Goal: Check status: Check status

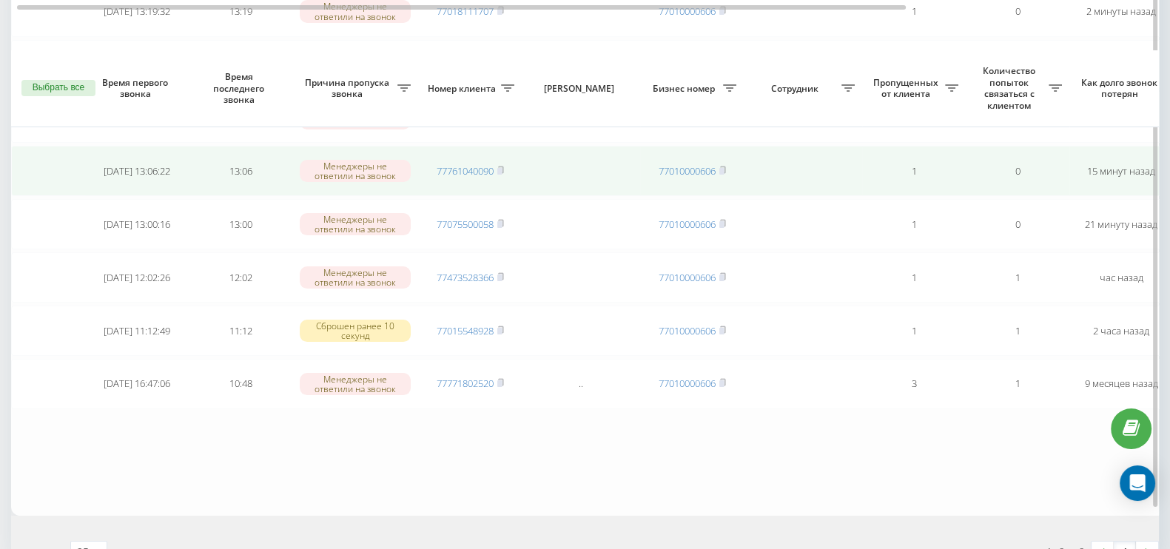
scroll to position [278, 0]
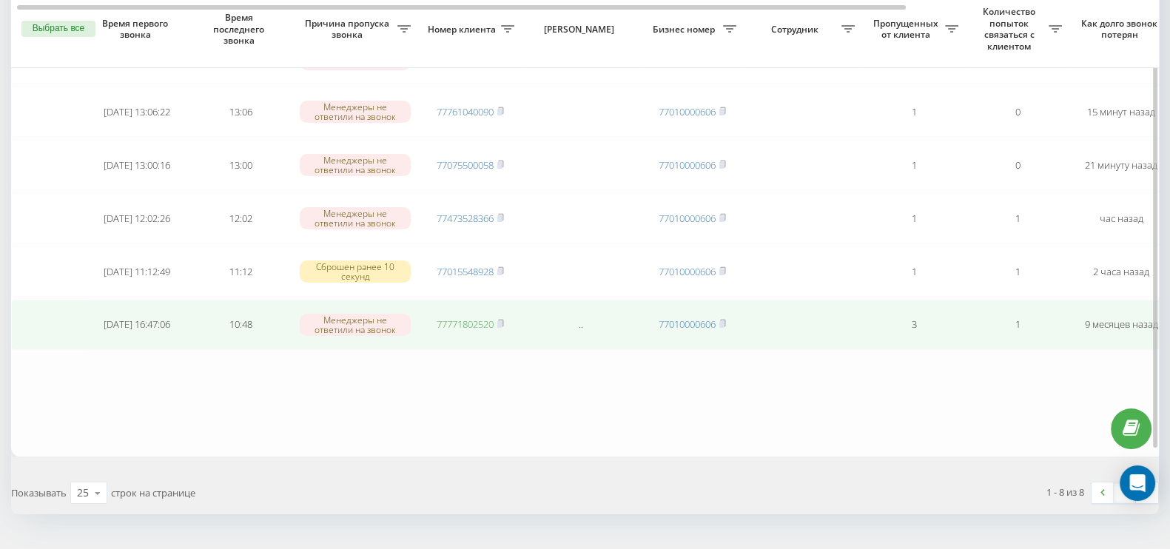
click at [455, 318] on link "77771802520" at bounding box center [465, 324] width 57 height 13
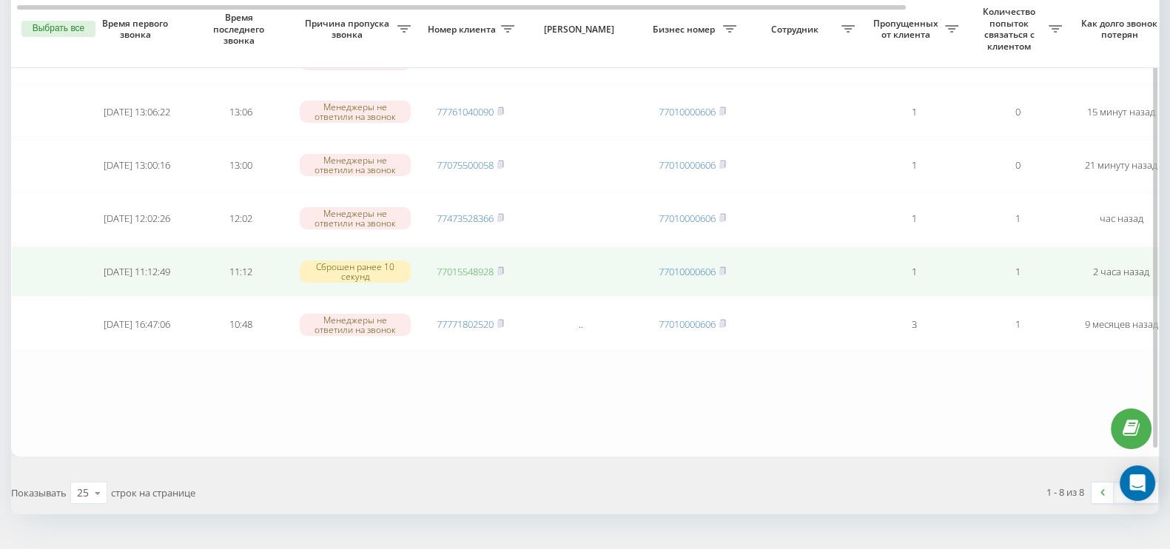
click at [469, 265] on link "77015548928" at bounding box center [465, 271] width 57 height 13
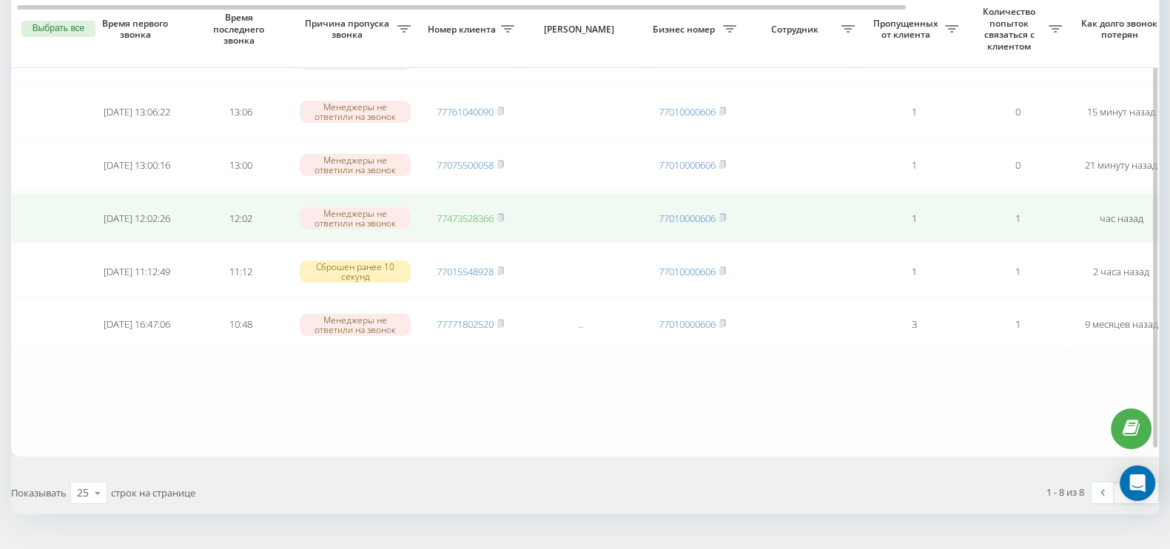
click at [466, 212] on link "77473528366" at bounding box center [465, 218] width 57 height 13
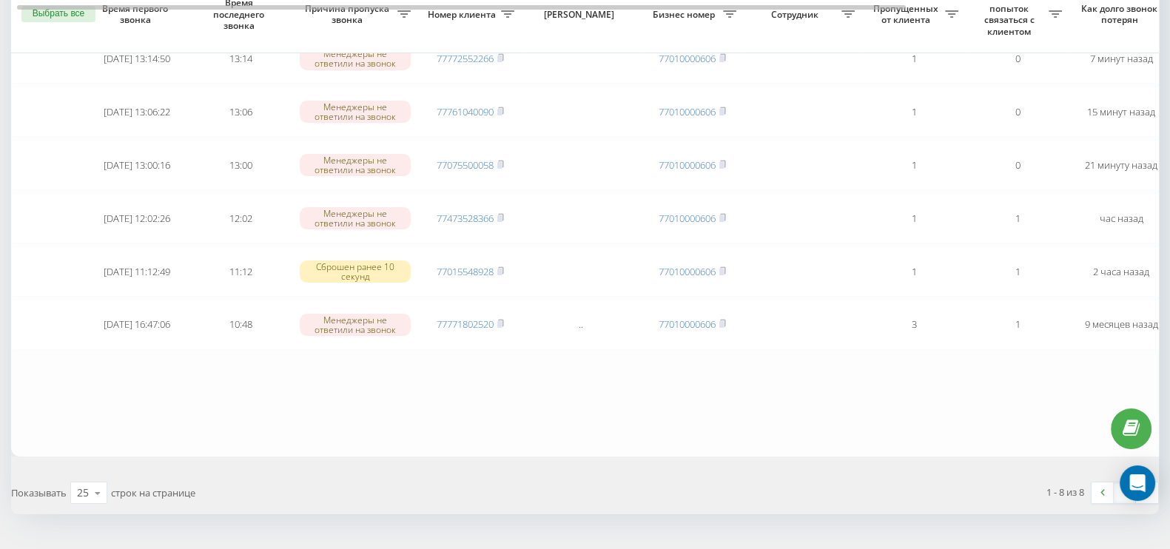
scroll to position [0, 0]
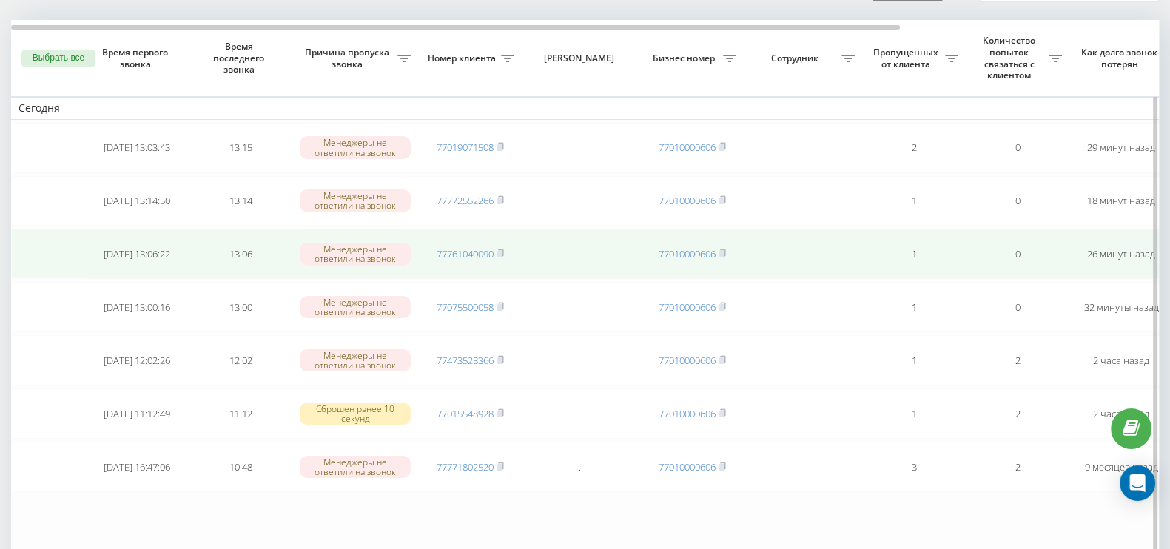
scroll to position [92, 0]
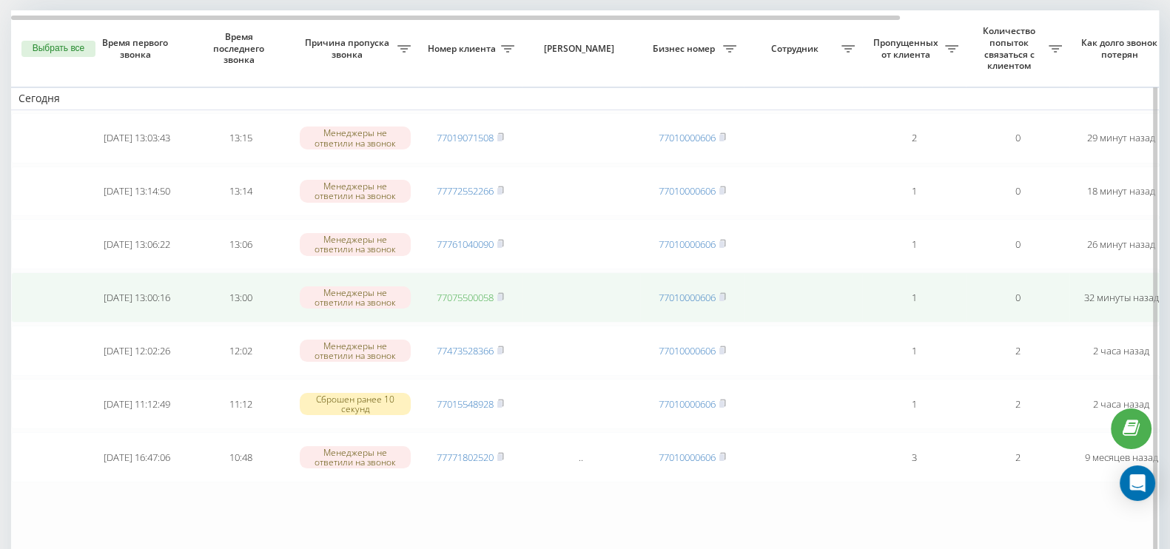
click at [483, 291] on link "77075500058" at bounding box center [465, 297] width 57 height 13
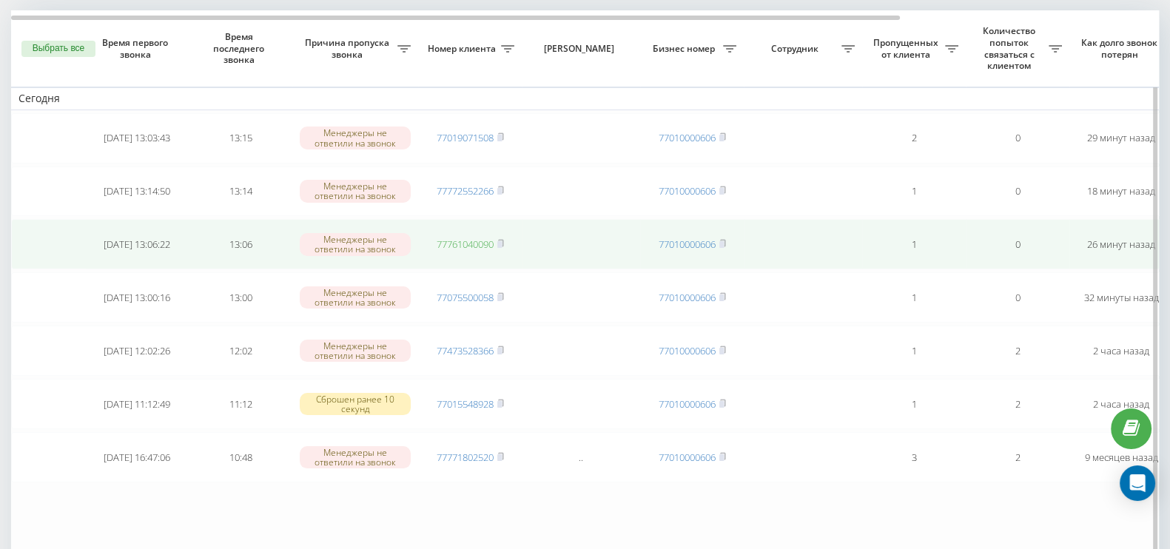
click at [483, 245] on link "77761040090" at bounding box center [465, 244] width 57 height 13
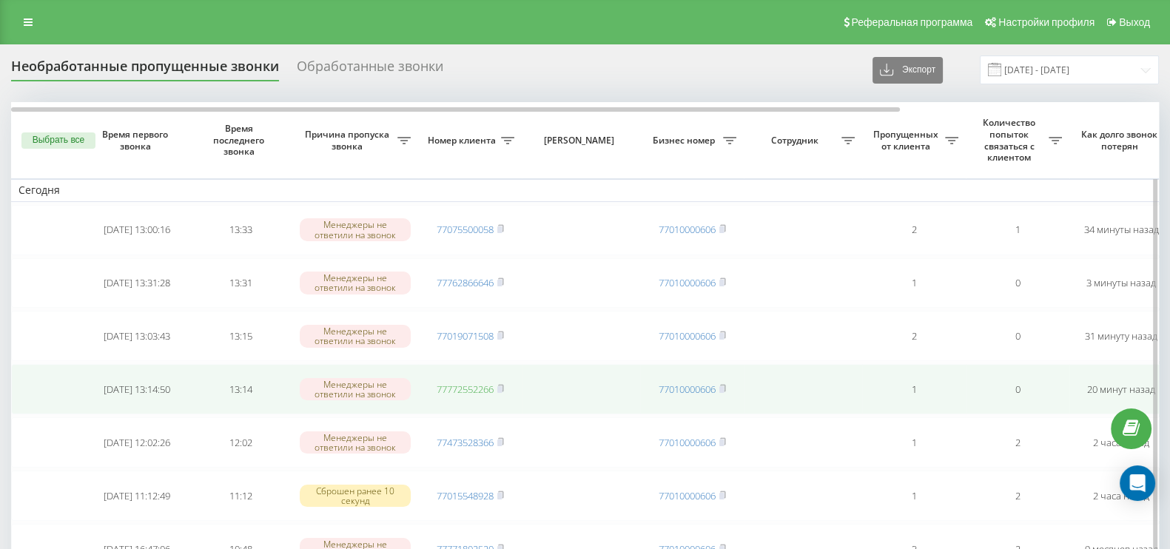
click at [459, 383] on link "77772552266" at bounding box center [465, 389] width 57 height 13
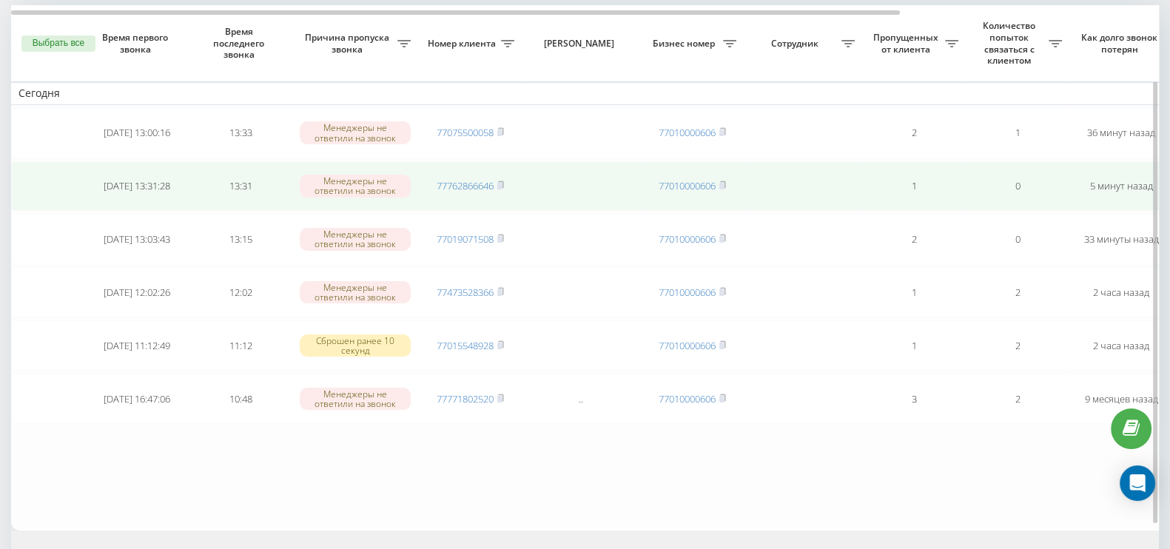
scroll to position [92, 0]
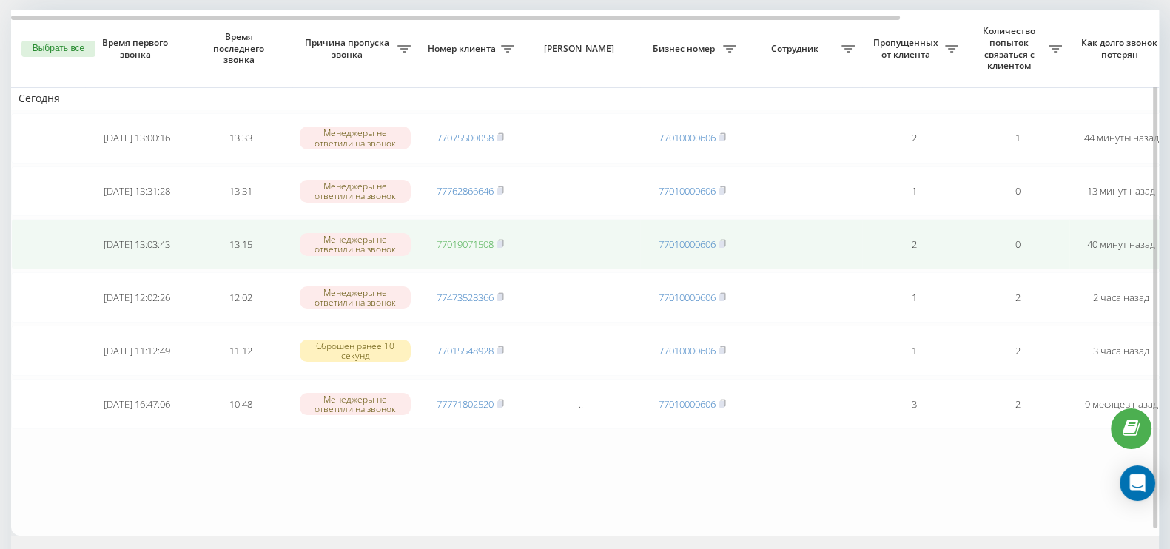
click at [472, 241] on link "77019071508" at bounding box center [465, 244] width 57 height 13
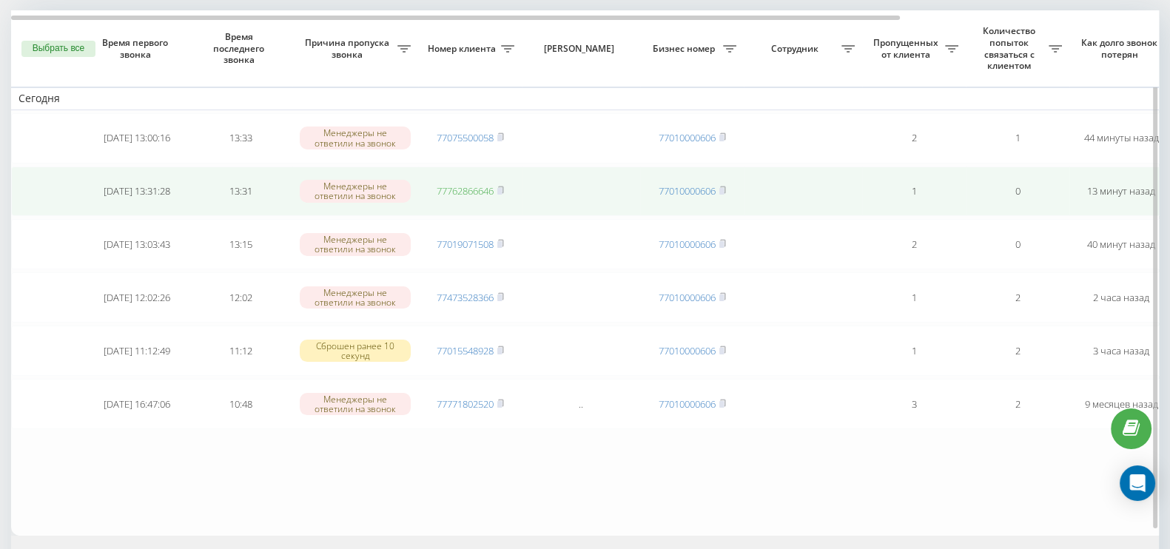
click at [464, 186] on link "77762866646" at bounding box center [465, 190] width 57 height 13
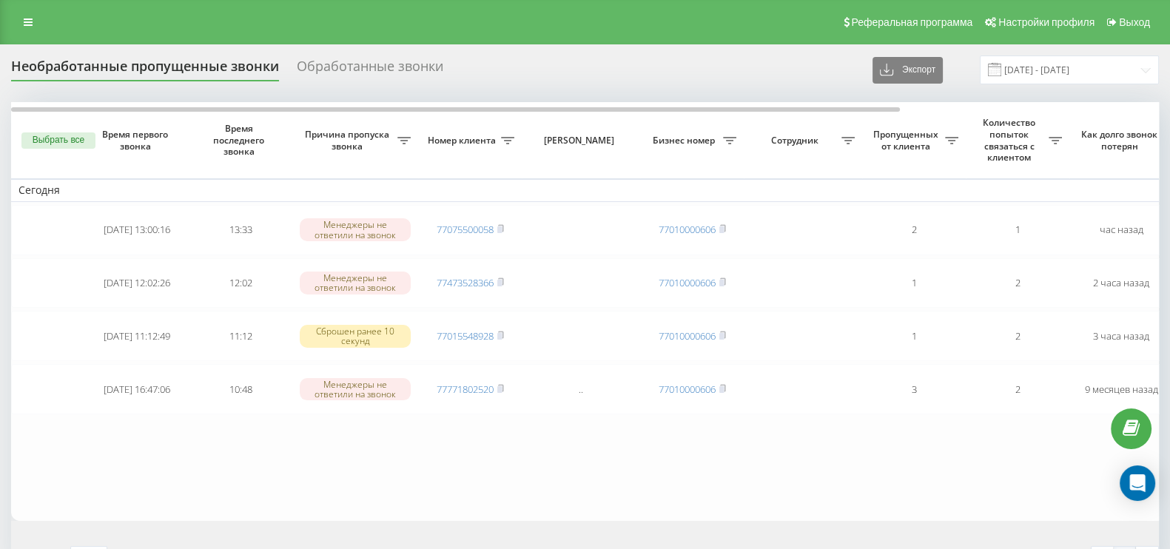
click at [56, 135] on button "Выбрать все" at bounding box center [58, 140] width 74 height 16
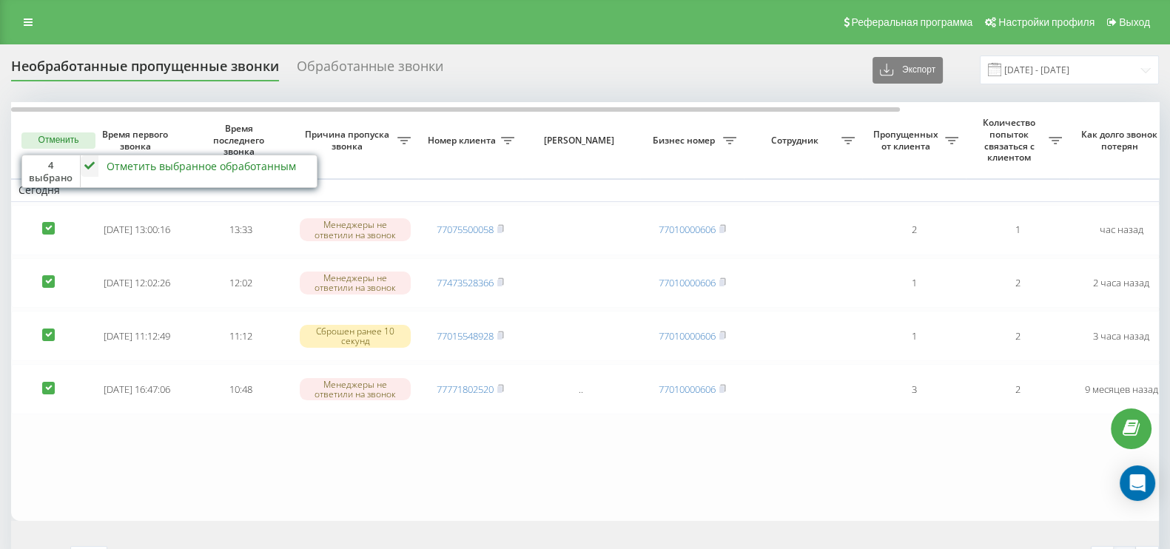
click at [91, 158] on icon at bounding box center [90, 165] width 18 height 21
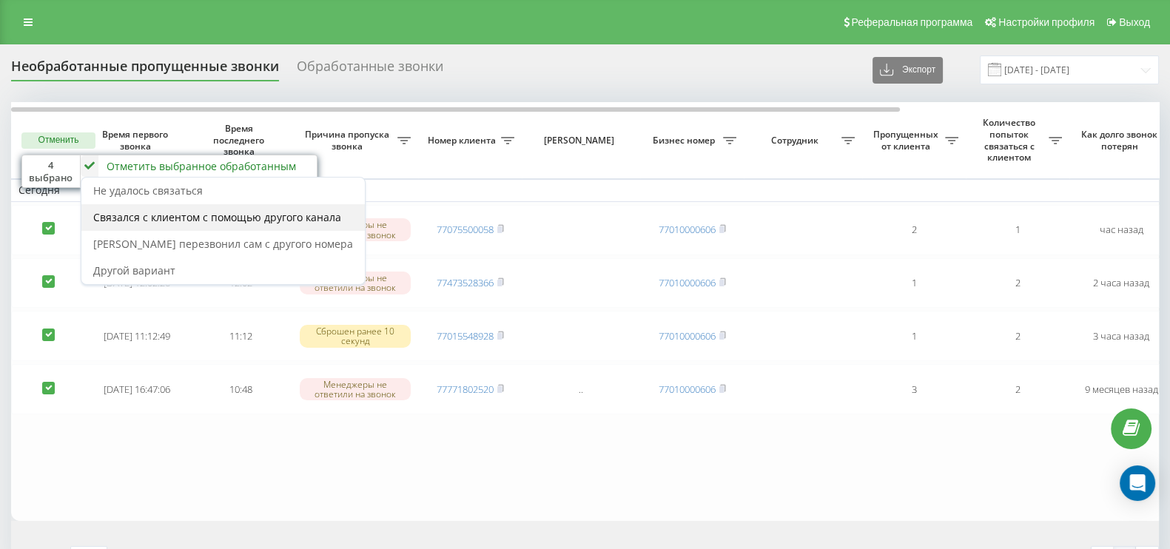
click at [155, 218] on span "Связался с клиентом с помощью другого канала" at bounding box center [217, 217] width 248 height 14
